Goal: Transaction & Acquisition: Purchase product/service

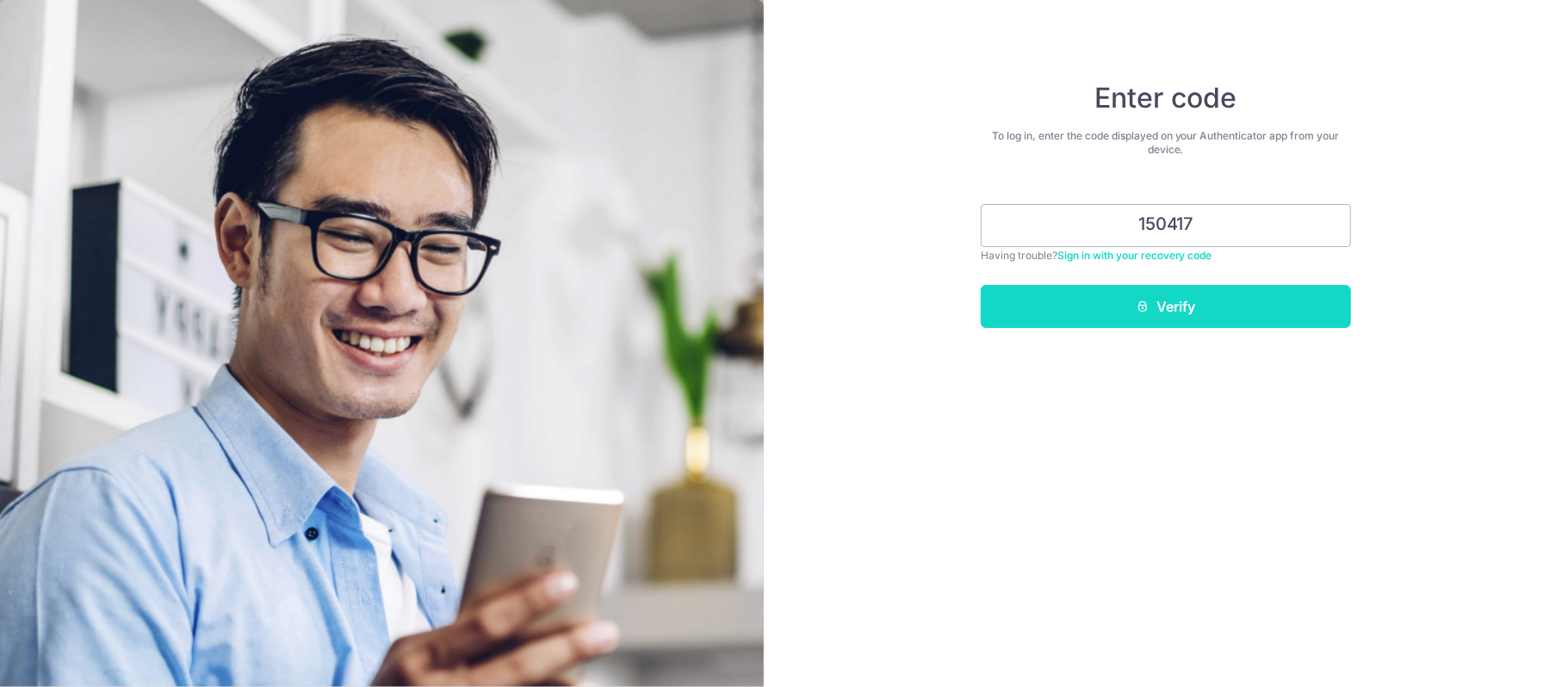
type input "150417"
click at [1263, 290] on button "Verify" at bounding box center [1166, 306] width 371 height 43
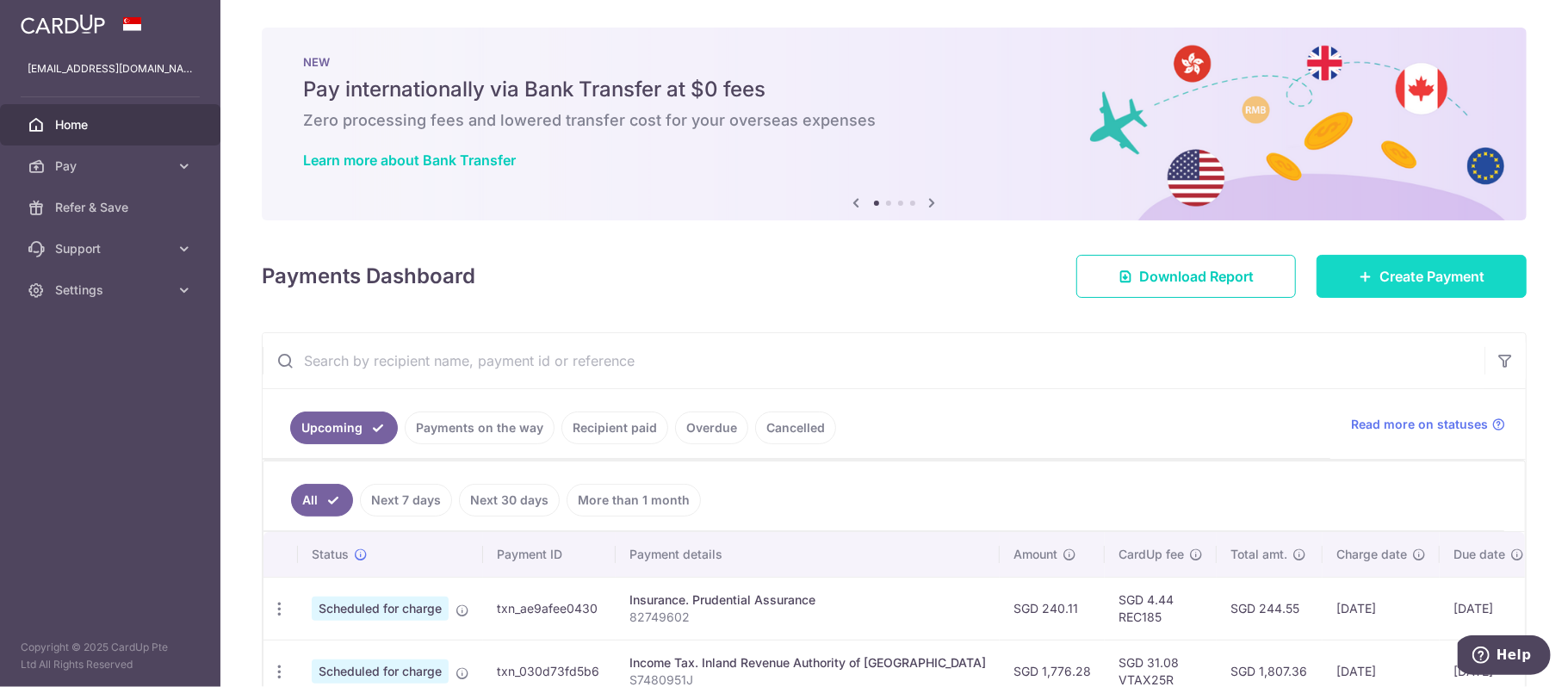
click at [1341, 274] on link "Create Payment" at bounding box center [1422, 277] width 210 height 43
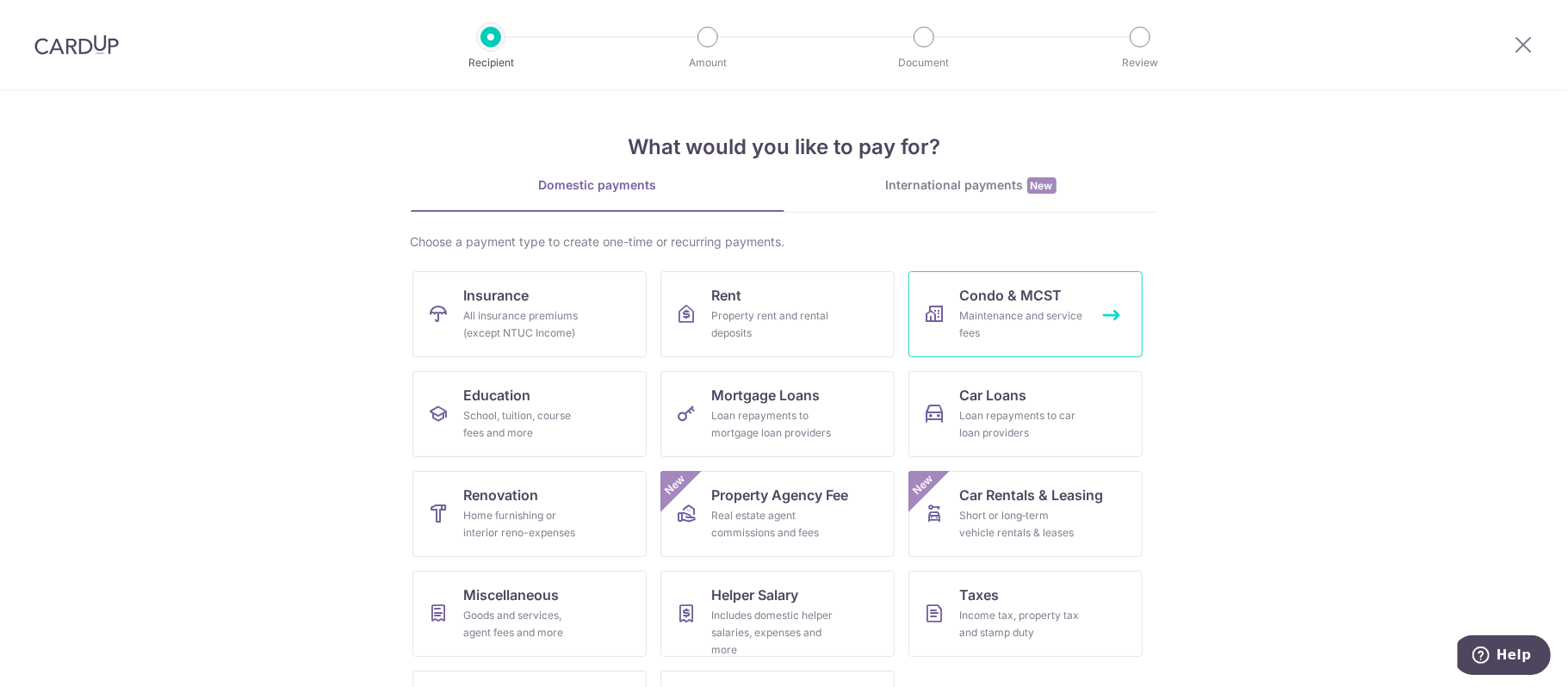
click at [928, 307] on icon at bounding box center [934, 314] width 21 height 21
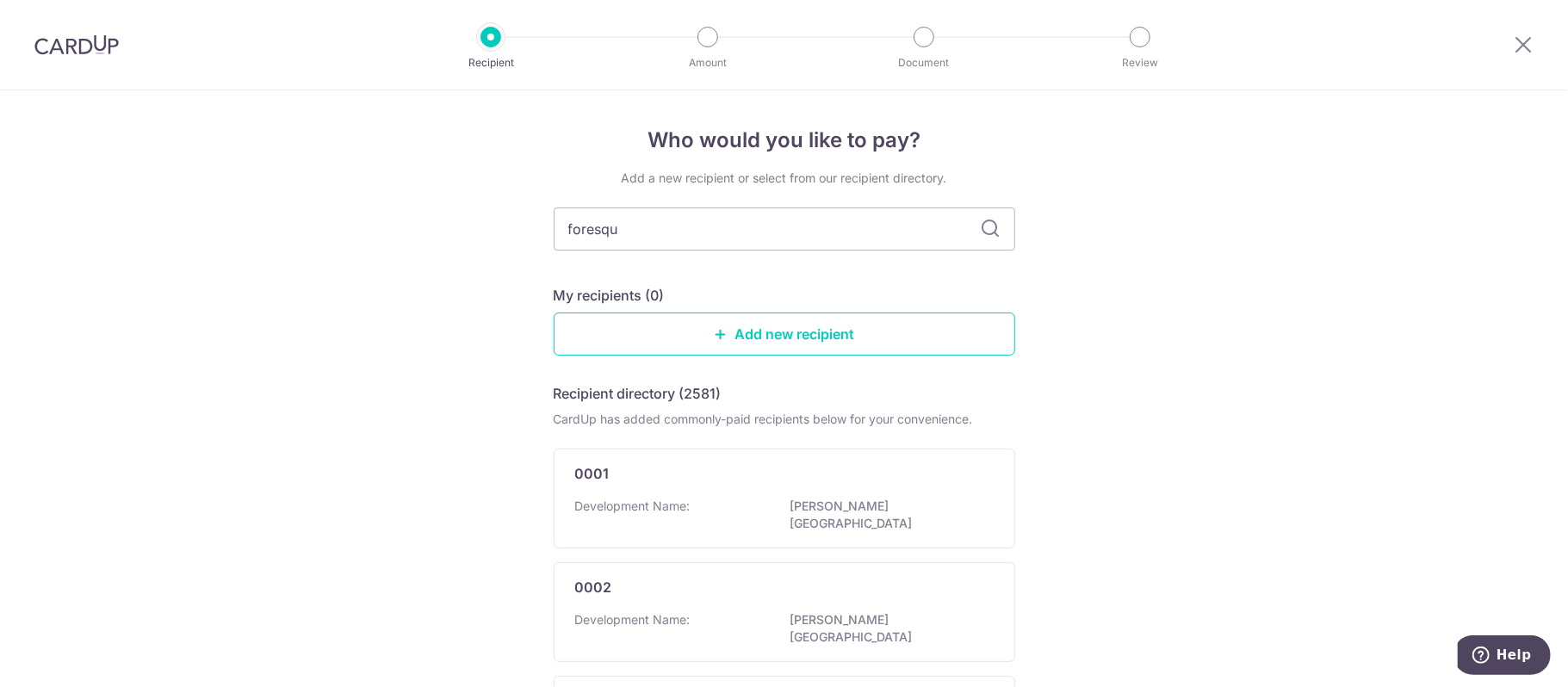
type input "foresque"
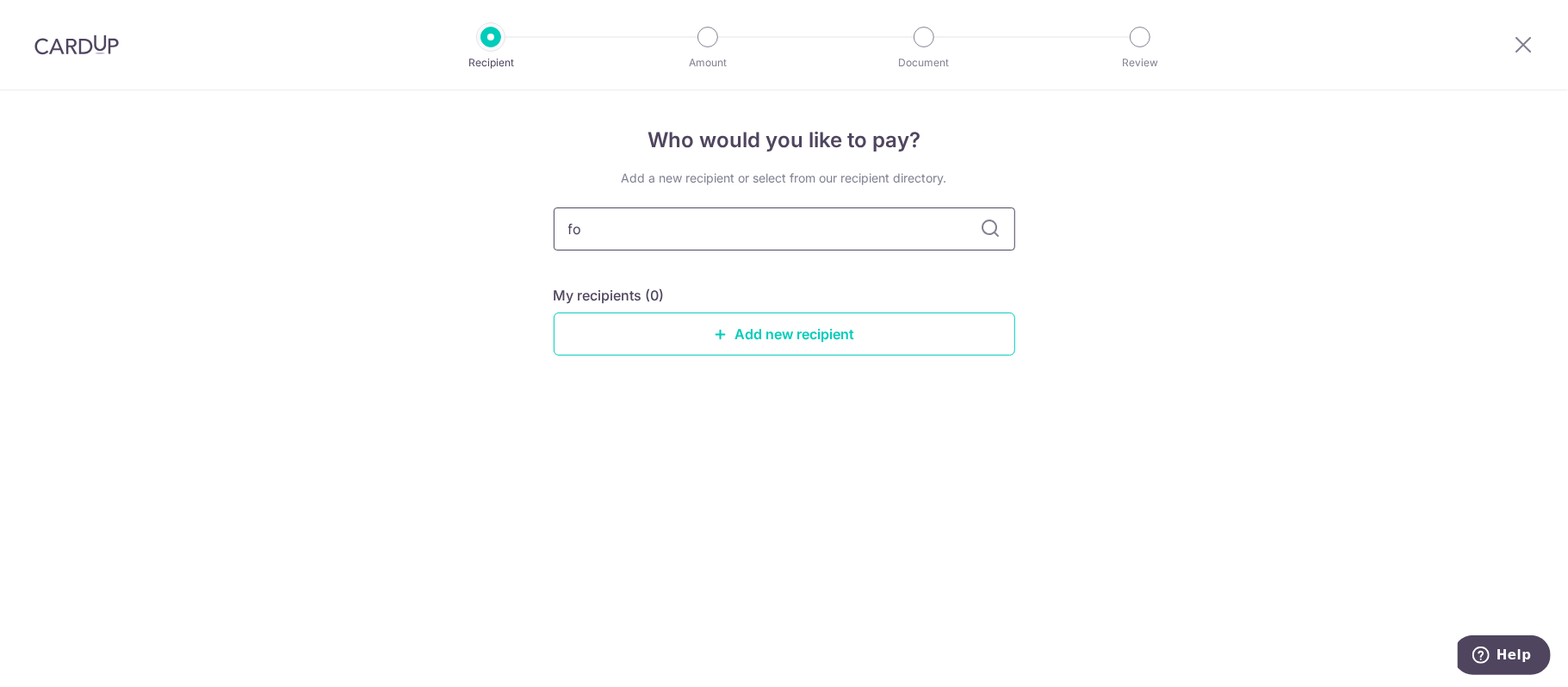
type input "f"
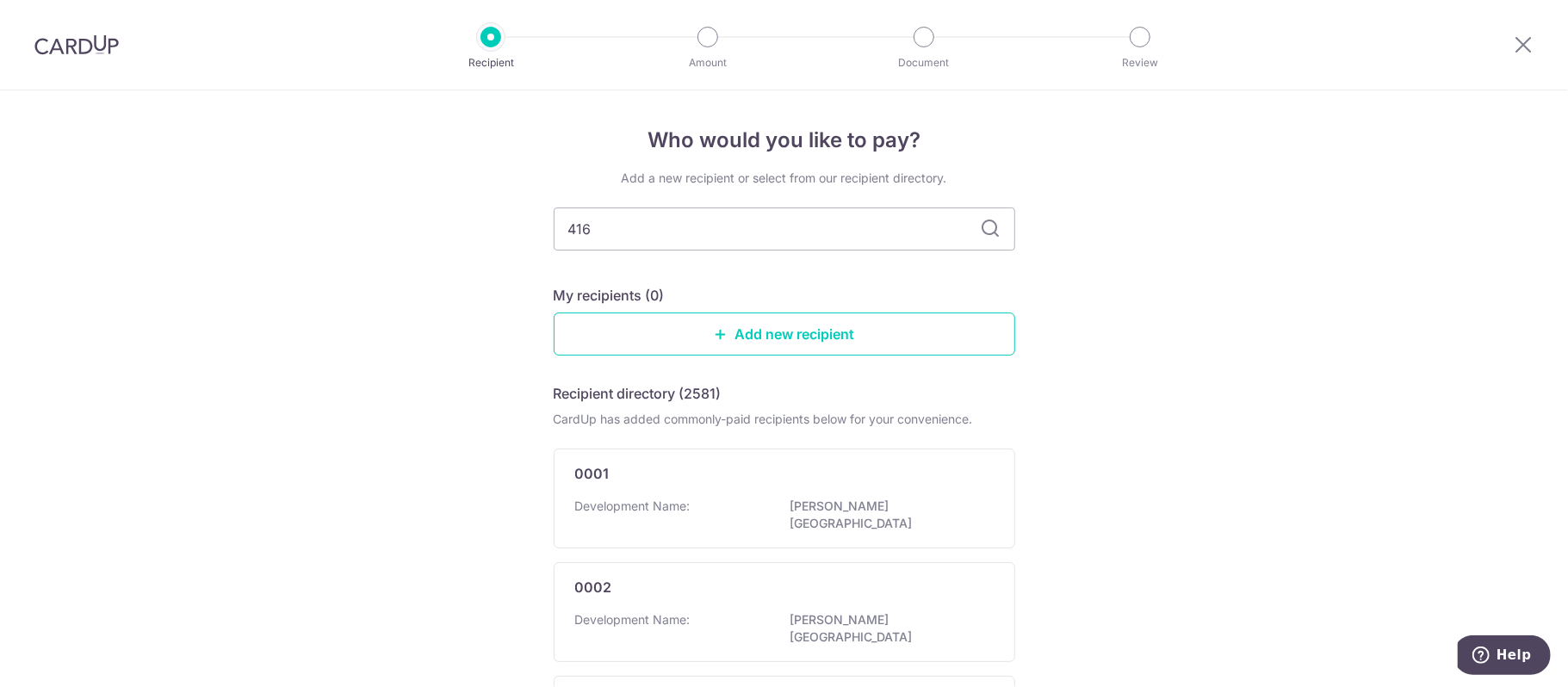
type input "4167"
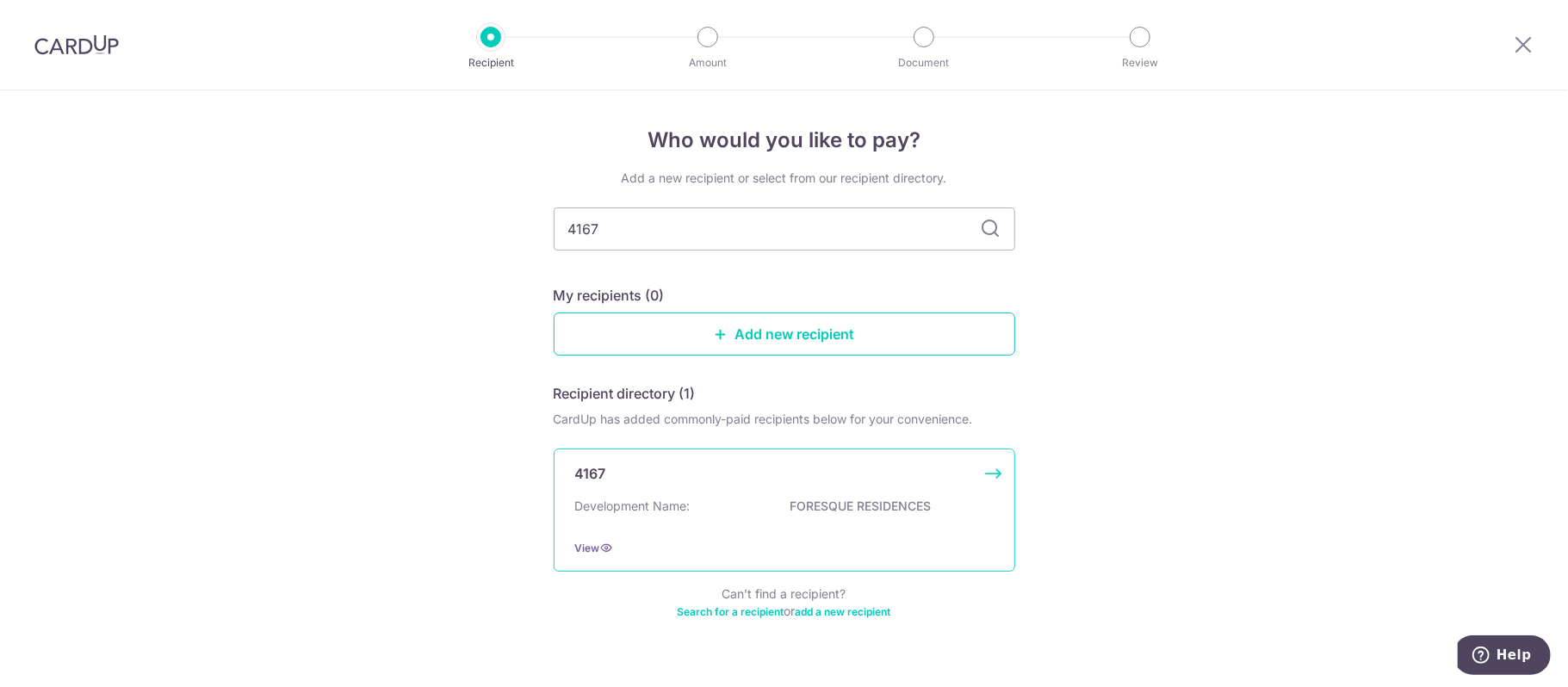
click at [799, 532] on div "4167 Development Name: FORESQUE RESIDENCES View" at bounding box center [784, 510] width 462 height 123
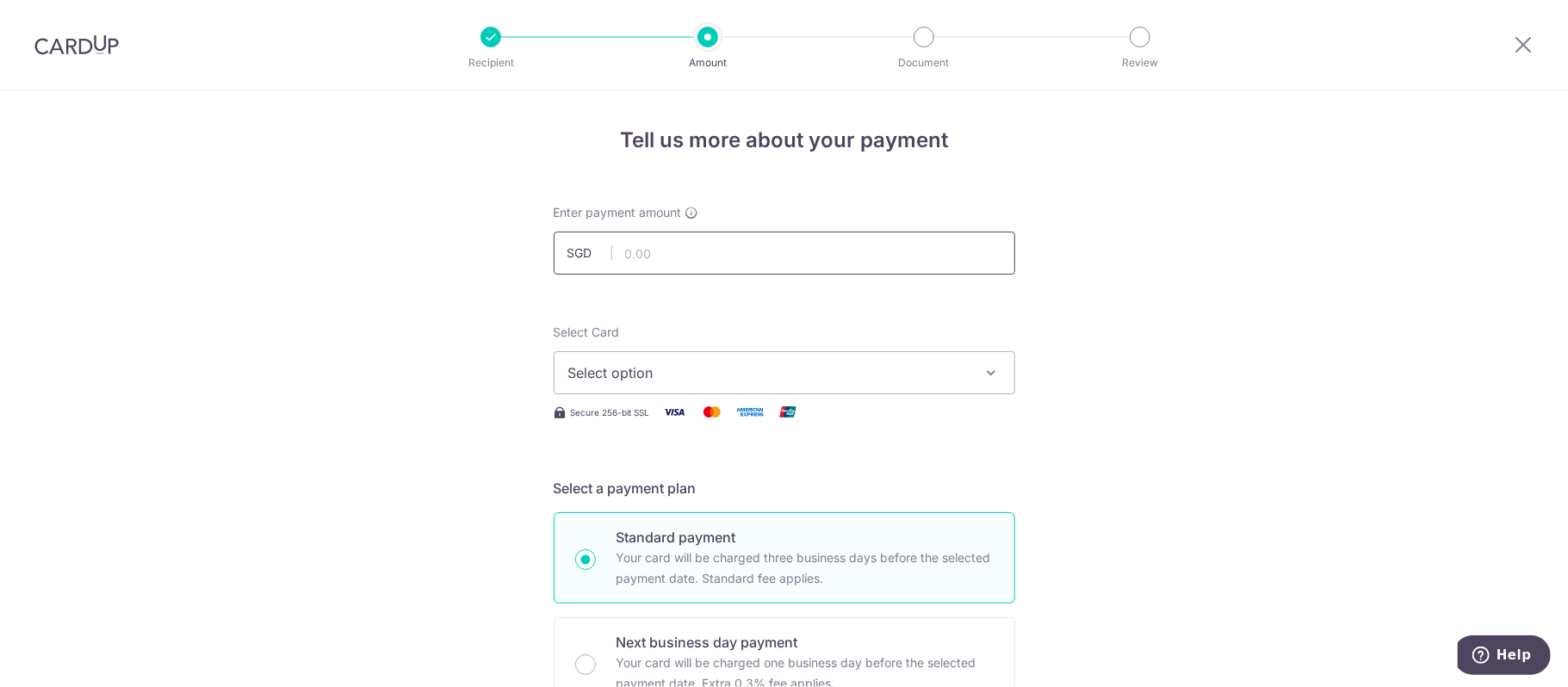
click at [774, 253] on input "text" at bounding box center [784, 253] width 462 height 43
click at [863, 255] on input "1167.39" at bounding box center [784, 253] width 462 height 43
type input "1,167.39"
click at [927, 382] on span "Select option" at bounding box center [769, 372] width 401 height 21
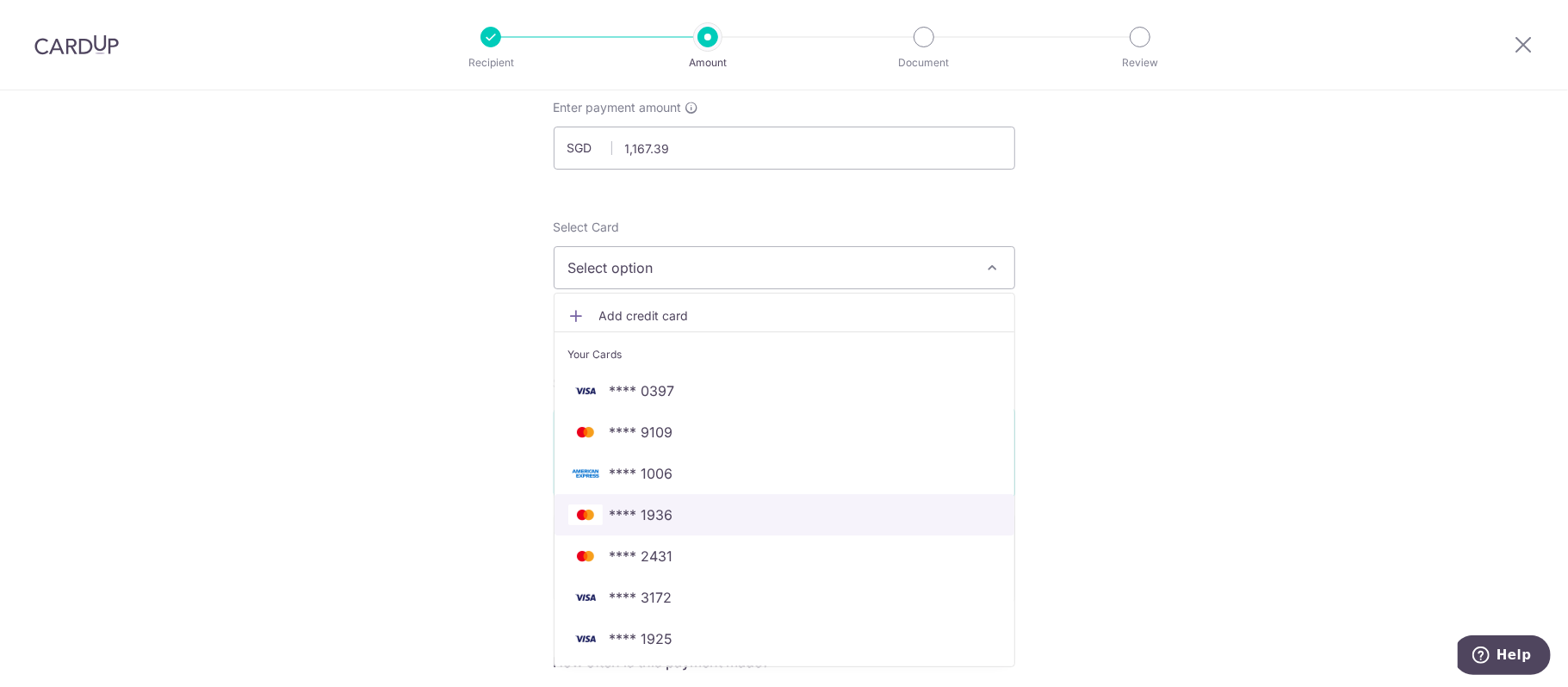
scroll to position [118, 0]
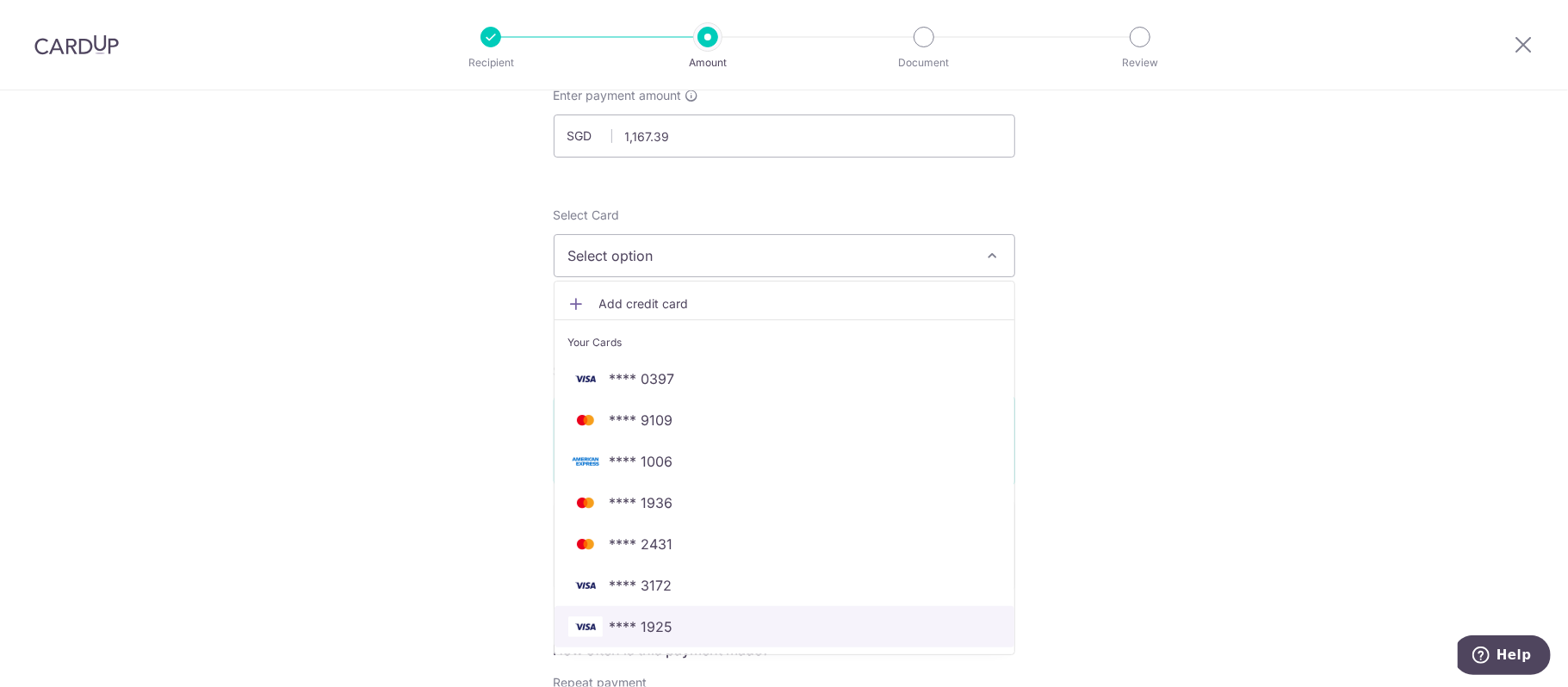
click at [711, 630] on span "**** 1925" at bounding box center [784, 626] width 432 height 21
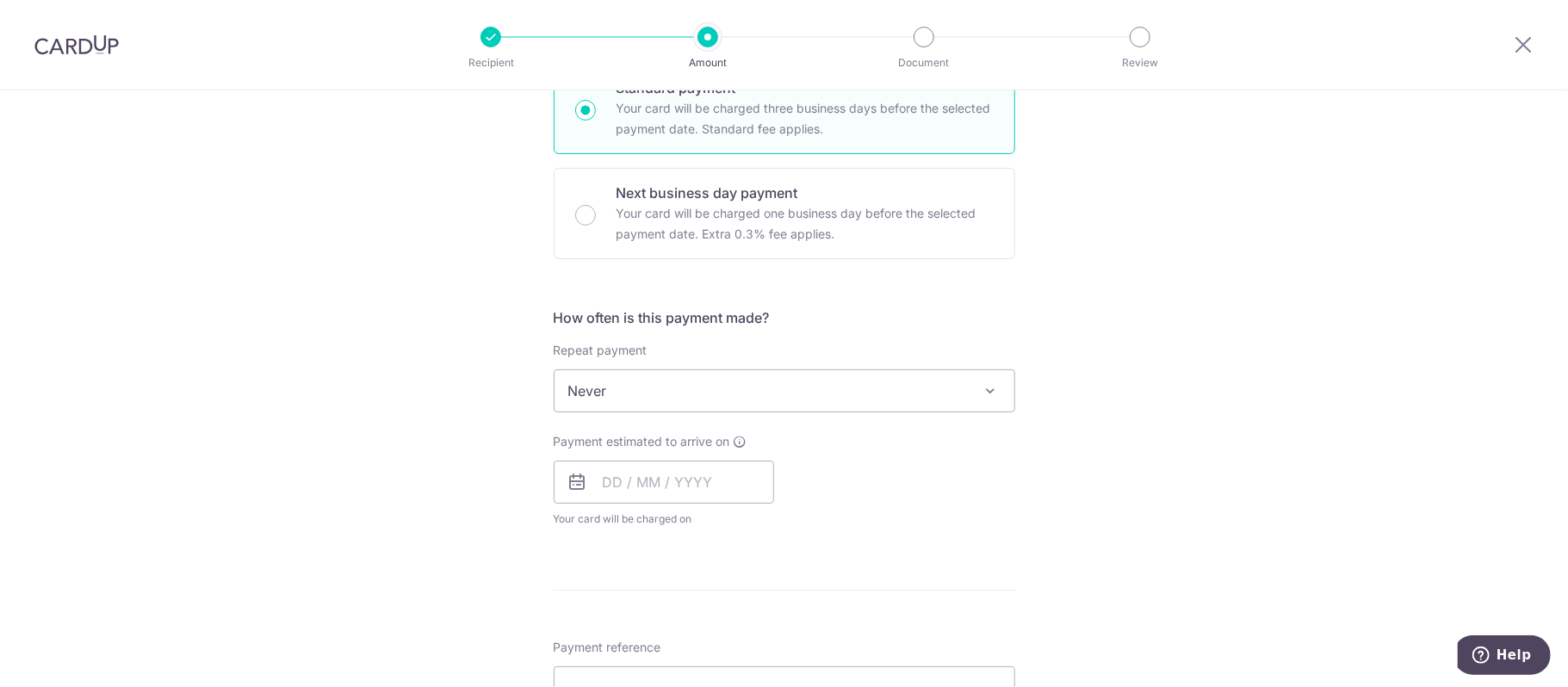
scroll to position [501, 0]
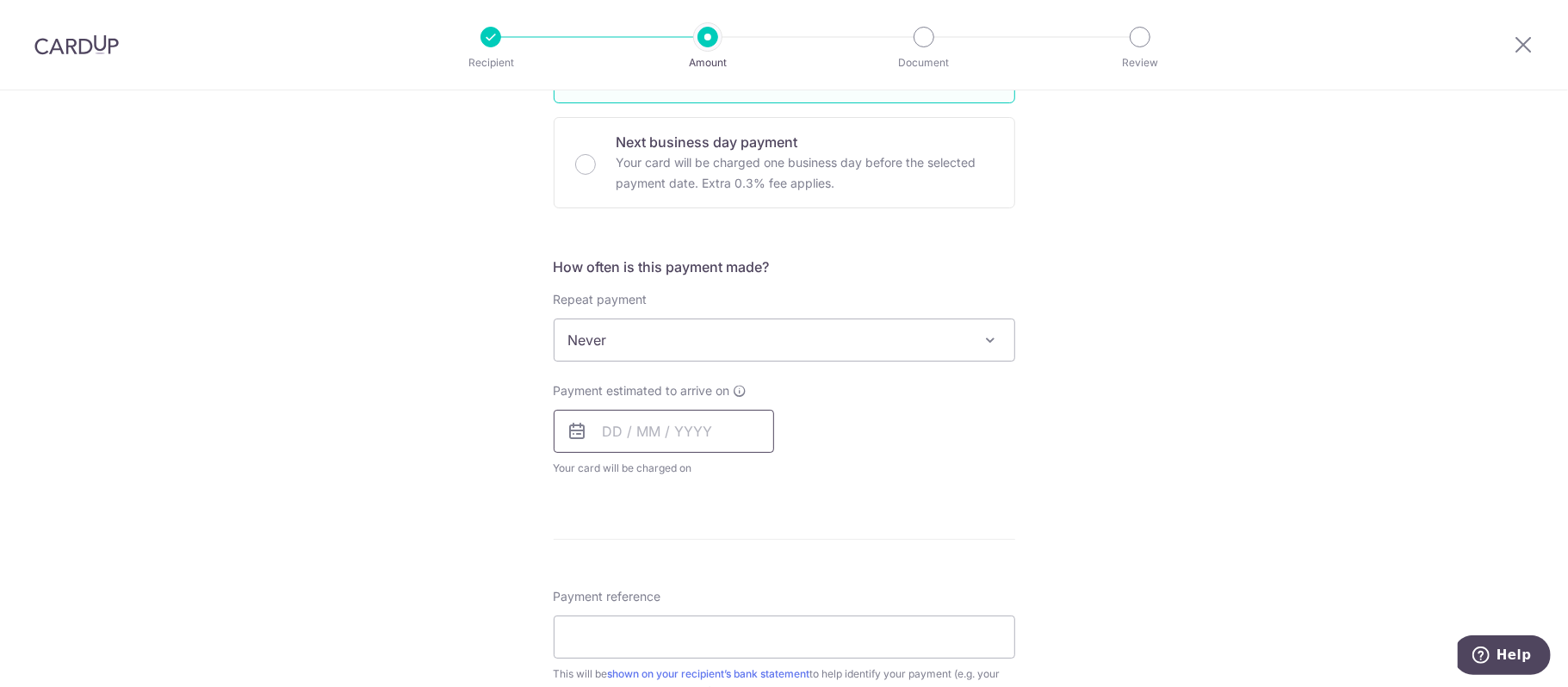
click at [654, 432] on input "text" at bounding box center [664, 432] width 221 height 43
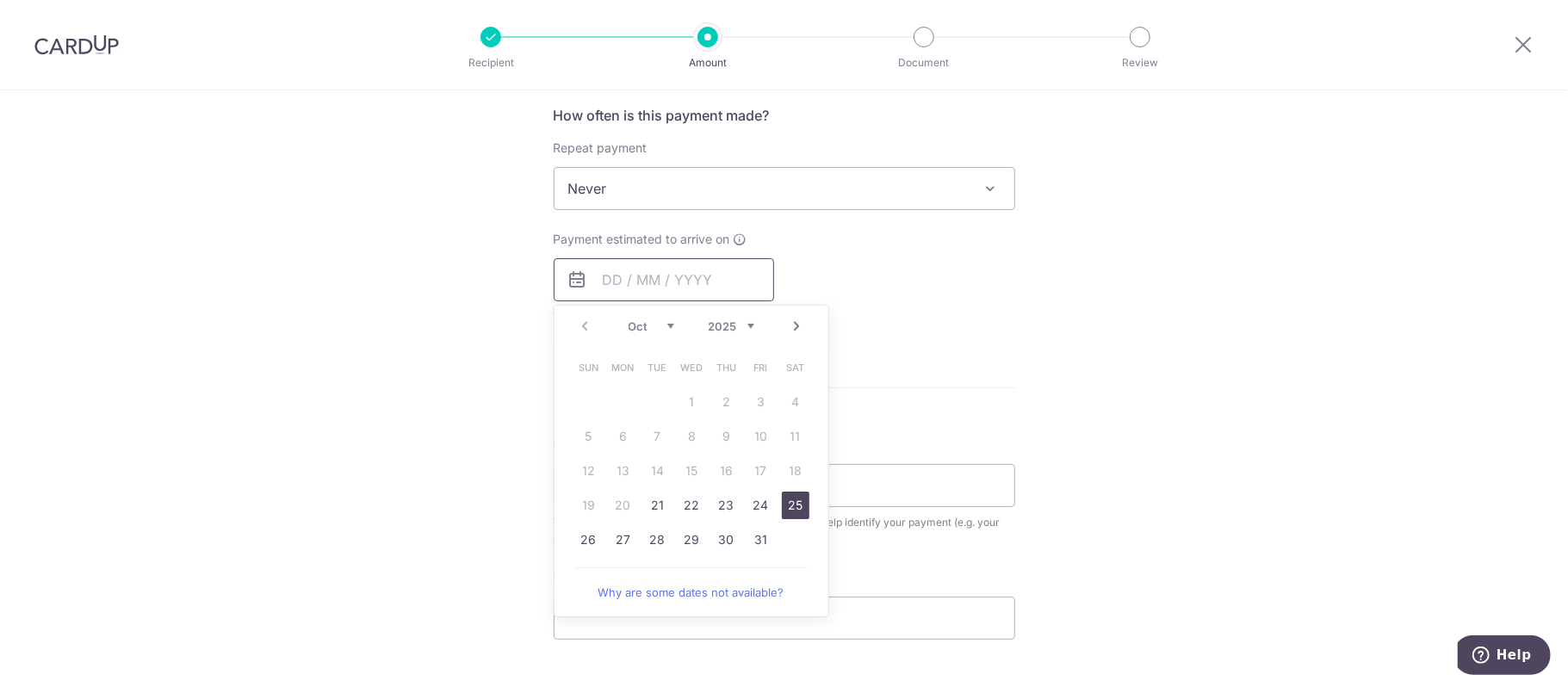
scroll to position [653, 0]
click at [759, 541] on link "31" at bounding box center [761, 539] width 27 height 27
type input "[DATE]"
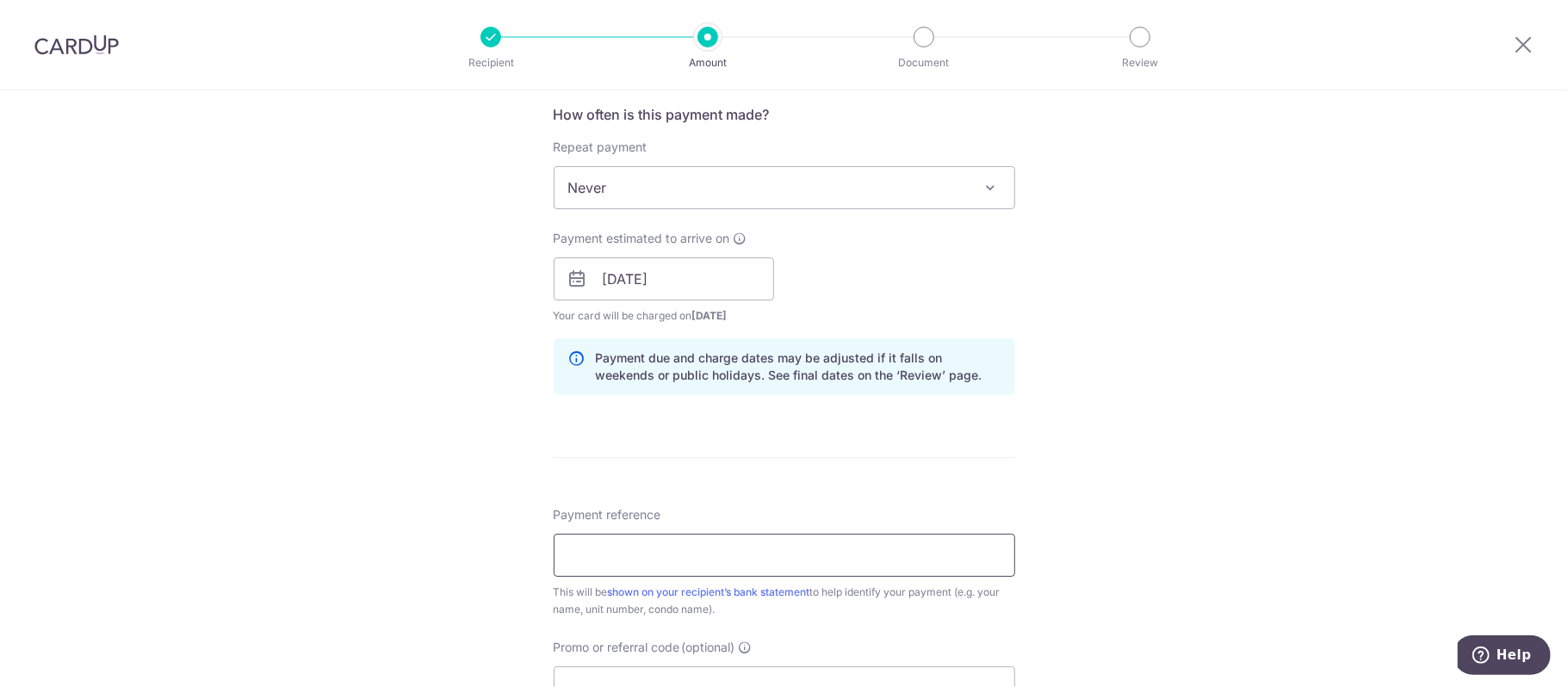
click at [850, 556] on input "Payment reference" at bounding box center [784, 556] width 462 height 43
type input "109 Petir Road 12-22"
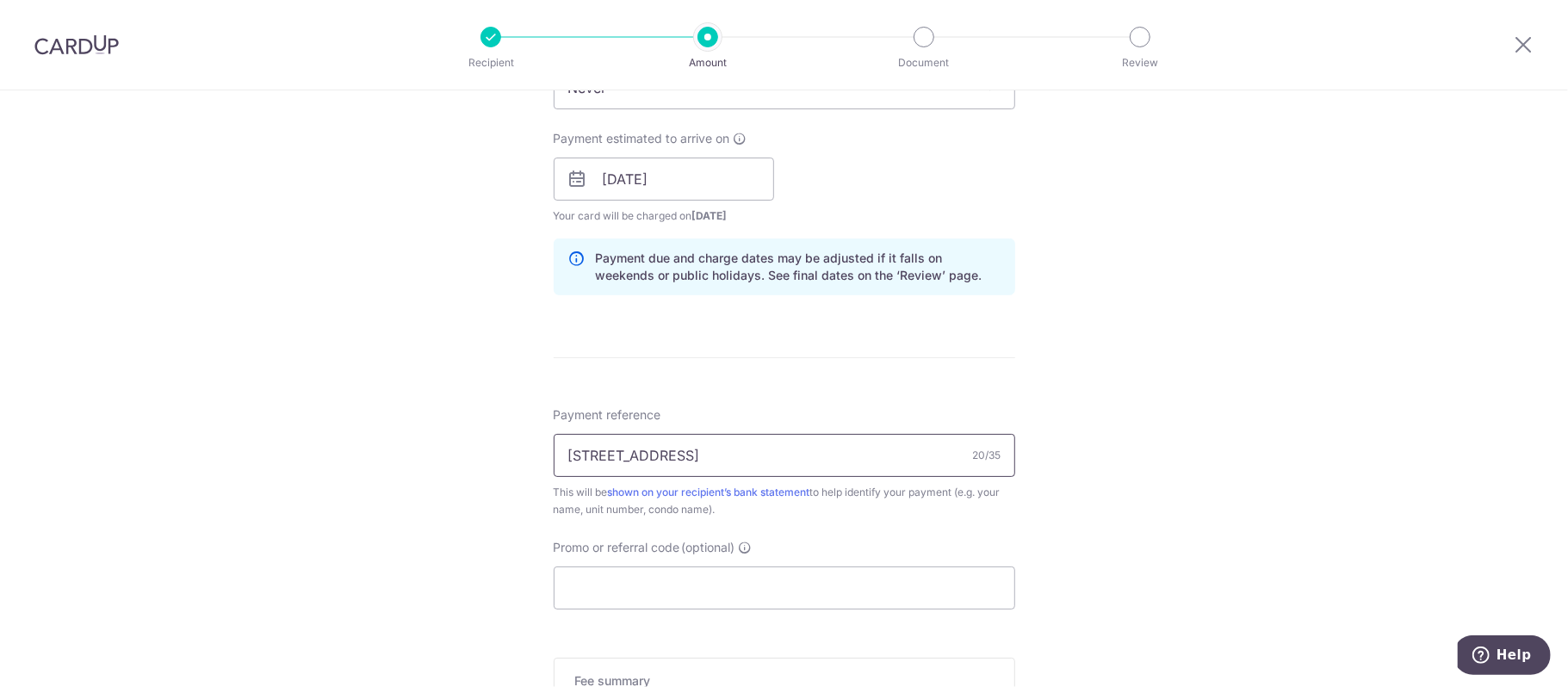
scroll to position [762, 0]
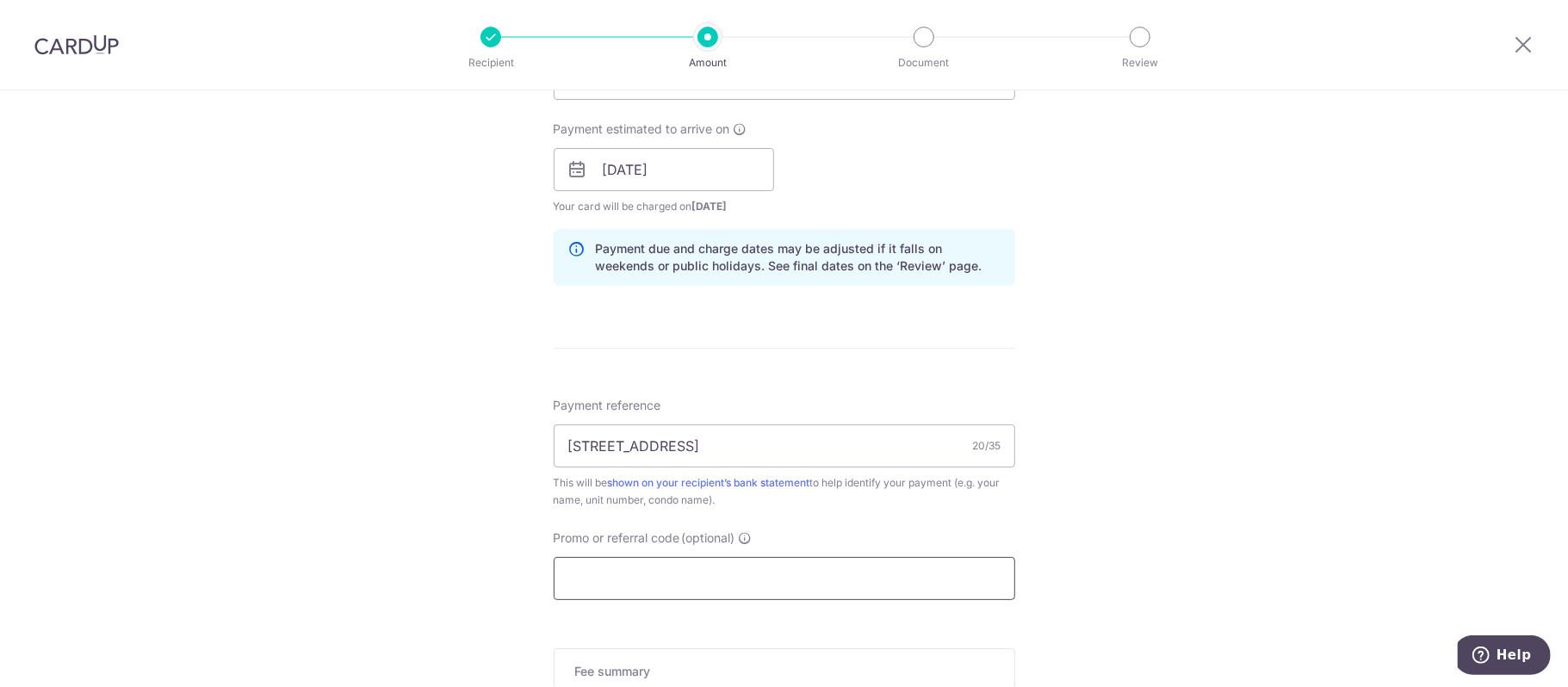
click at [831, 572] on input "Promo or referral code (optional)" at bounding box center [784, 579] width 462 height 43
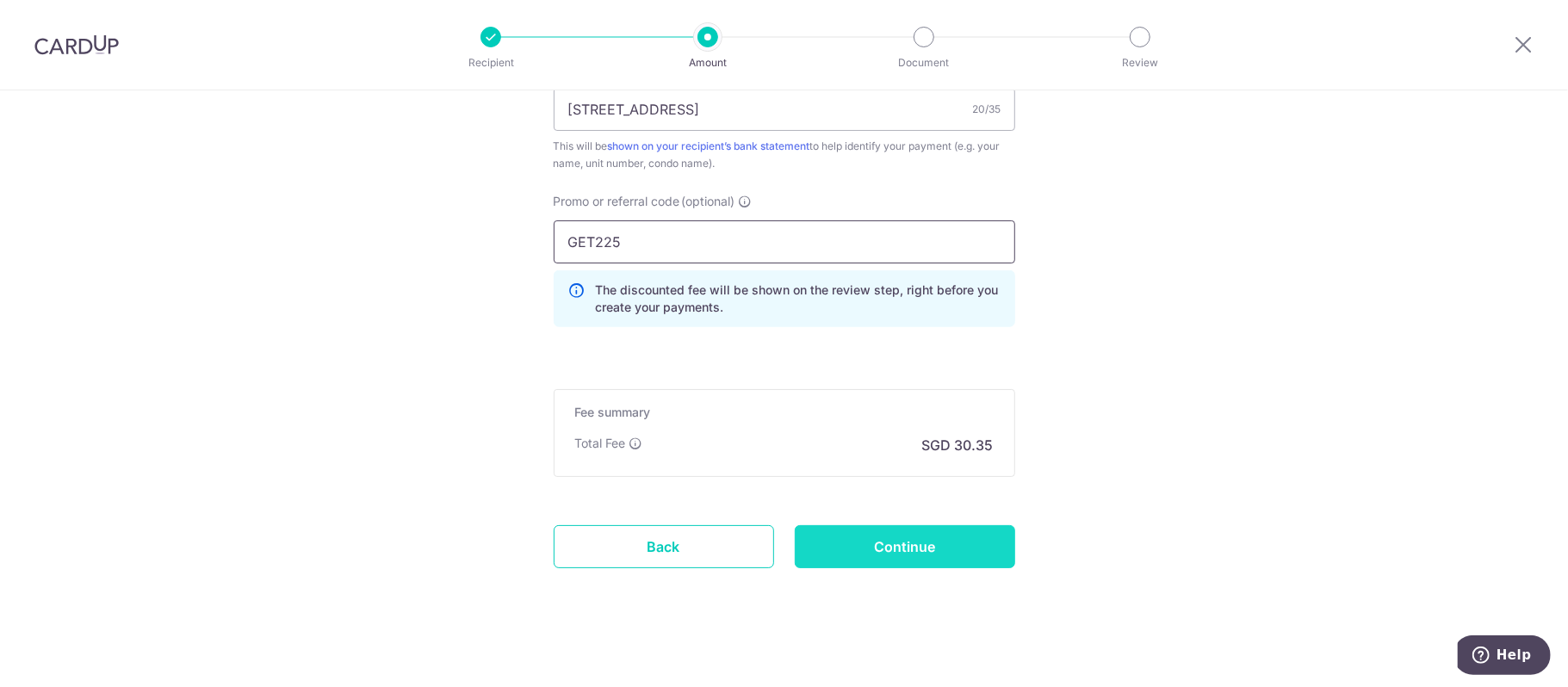
scroll to position [1107, 0]
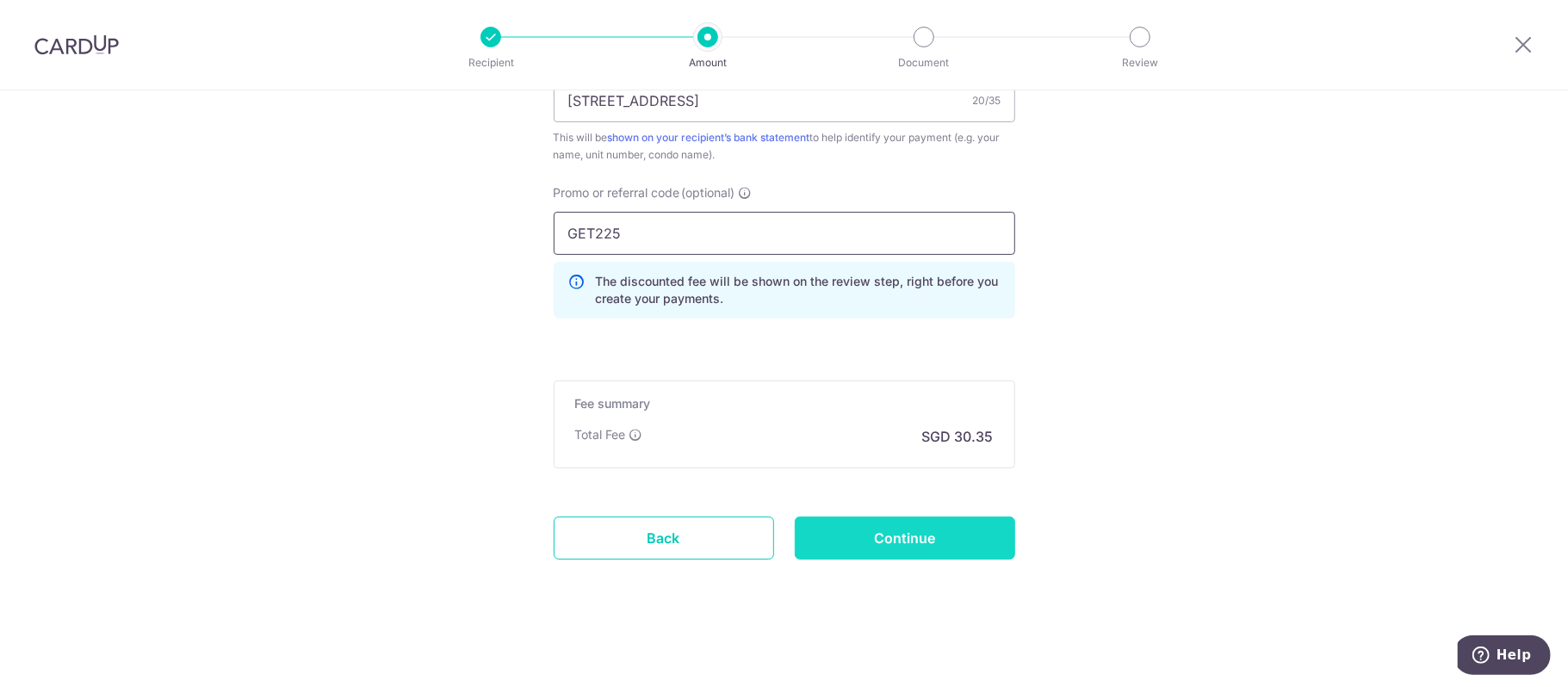
type input "GET225"
click at [907, 536] on input "Continue" at bounding box center [905, 539] width 221 height 43
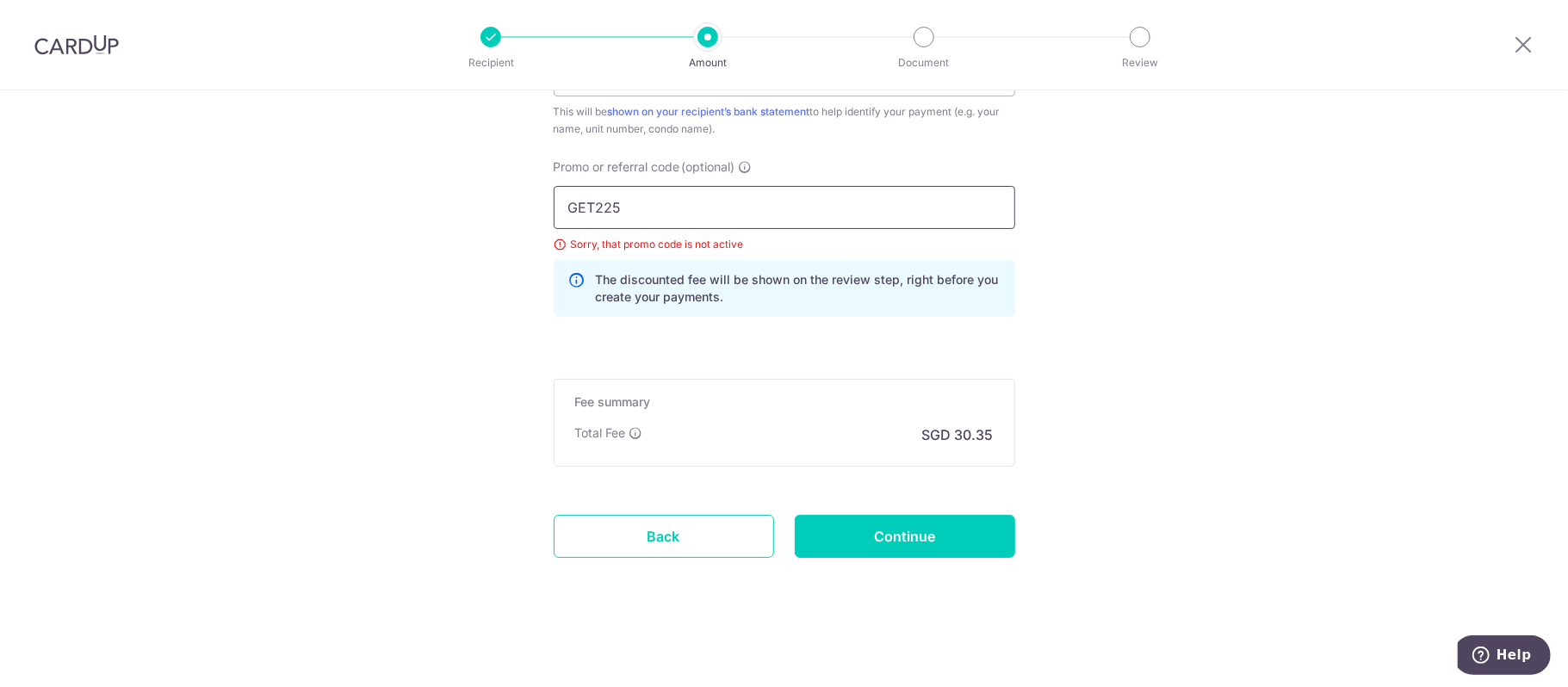
drag, startPoint x: 632, startPoint y: 212, endPoint x: 485, endPoint y: 184, distance: 149.6
type input "MILELION"
click at [900, 524] on input "Continue" at bounding box center [905, 537] width 221 height 43
drag, startPoint x: 651, startPoint y: 205, endPoint x: 485, endPoint y: 197, distance: 166.2
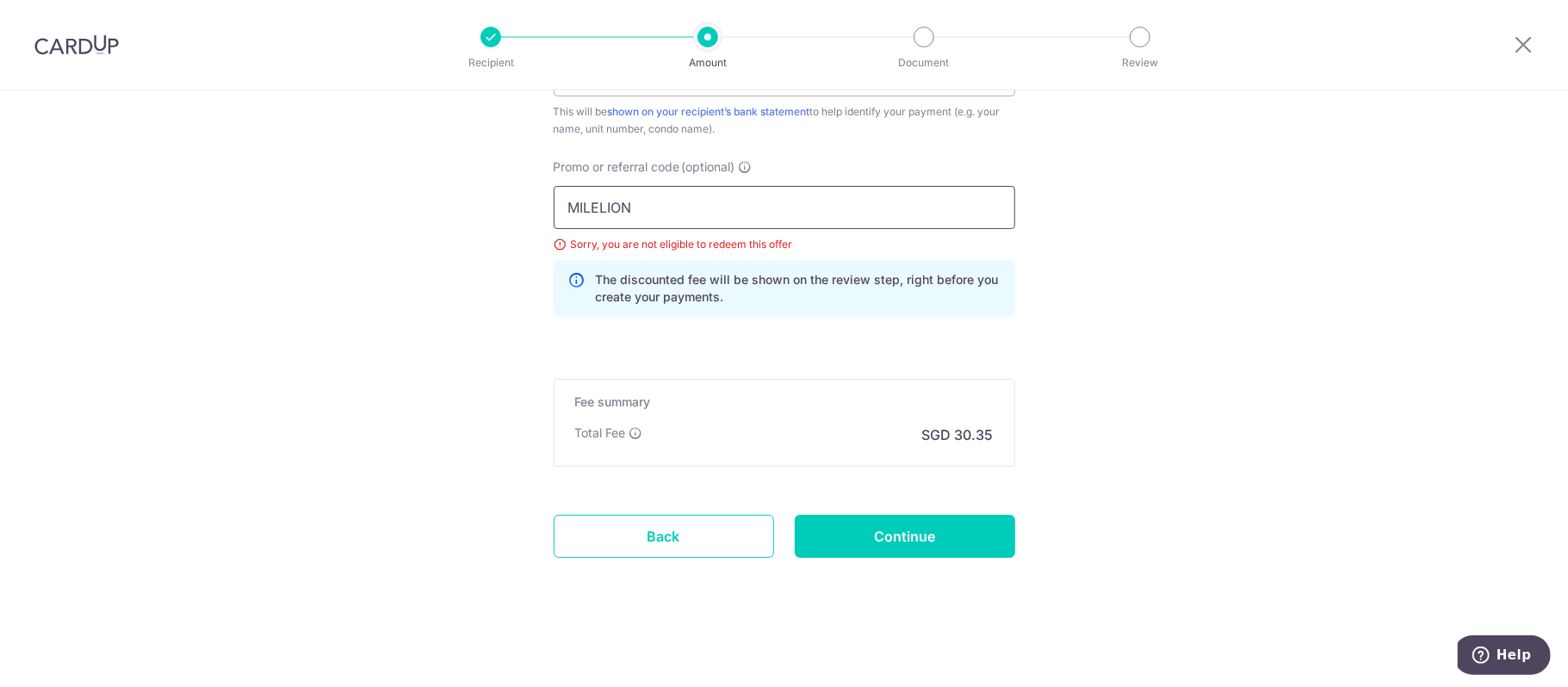
type input "OFF225"
click at [875, 535] on input "Continue" at bounding box center [905, 537] width 221 height 43
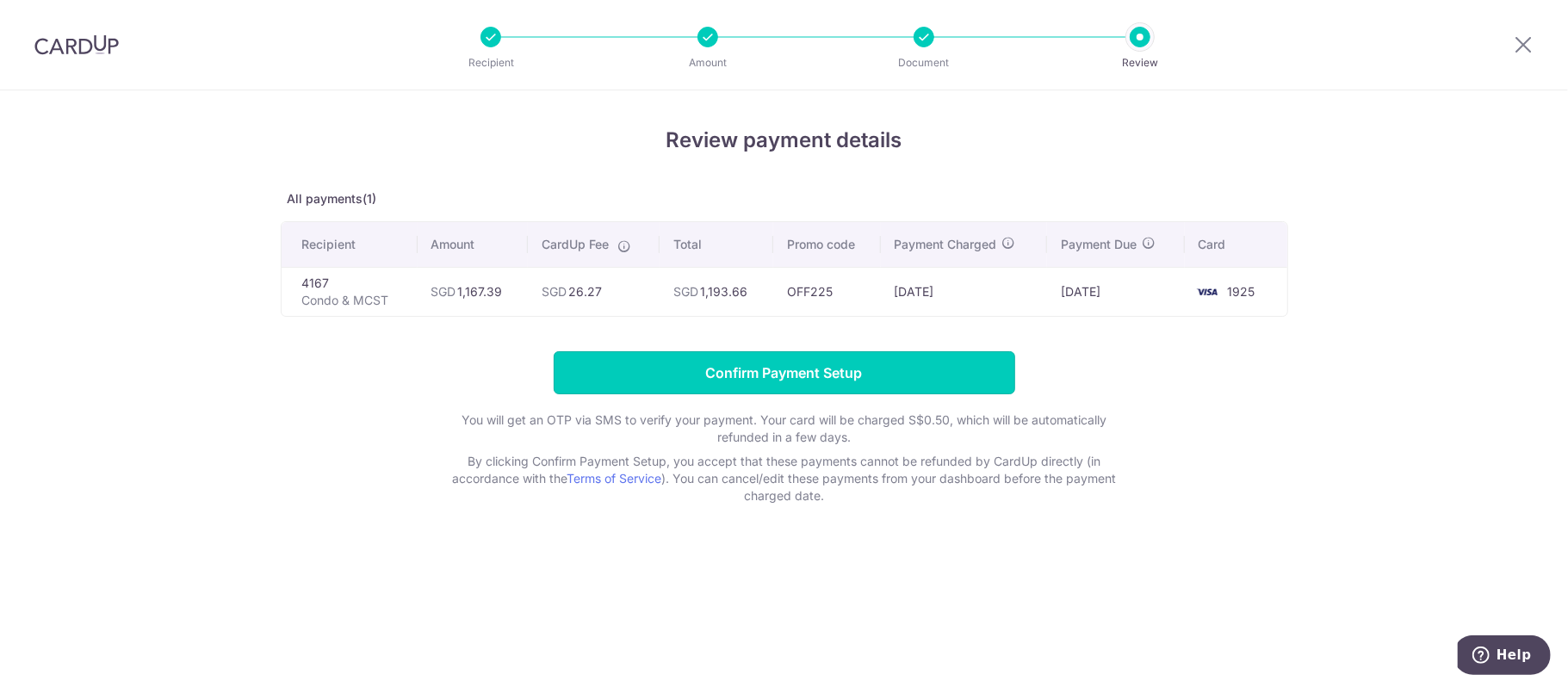
click at [837, 359] on input "Confirm Payment Setup" at bounding box center [784, 373] width 462 height 43
